Goal: Task Accomplishment & Management: Manage account settings

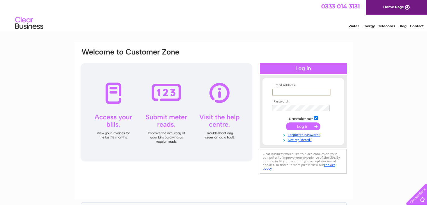
type input "anna@moulddoctormidlands.co.uk"
click at [303, 124] on input "submit" at bounding box center [303, 126] width 35 height 8
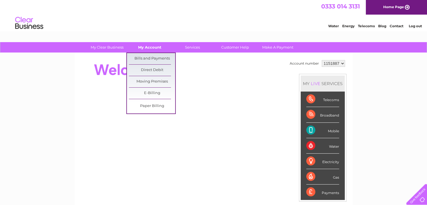
click at [151, 48] on link "My Account" at bounding box center [150, 47] width 46 height 10
click at [152, 55] on link "Bills and Payments" at bounding box center [152, 58] width 46 height 11
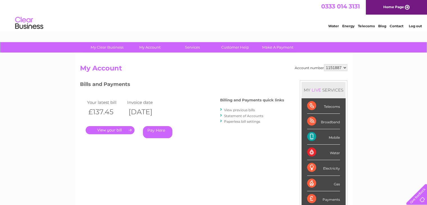
click at [119, 129] on link "." at bounding box center [110, 130] width 49 height 8
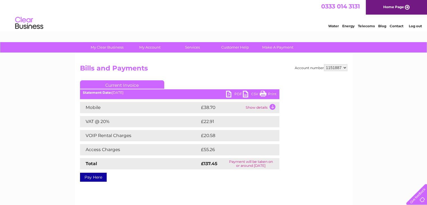
click at [233, 97] on link "PDF" at bounding box center [234, 95] width 17 height 8
